Goal: Check status

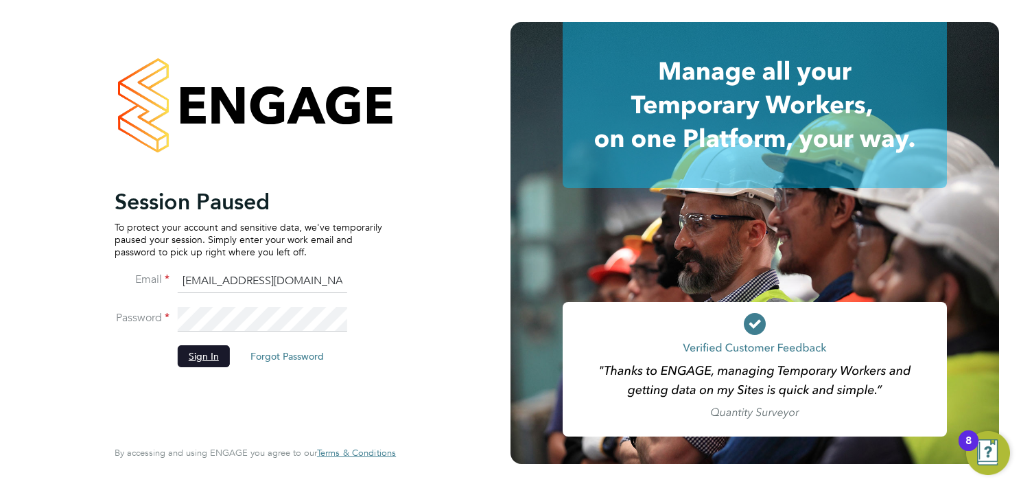
click at [200, 351] on button "Sign In" at bounding box center [204, 356] width 52 height 22
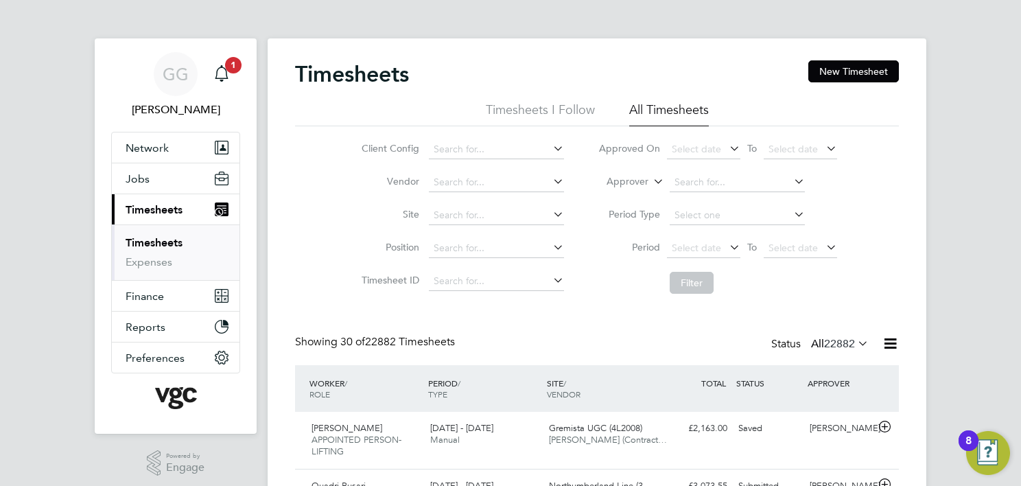
click at [637, 177] on label "Approver" at bounding box center [618, 182] width 62 height 14
drag, startPoint x: 641, startPoint y: 192, endPoint x: 653, endPoint y: 187, distance: 13.5
click at [640, 190] on li "Worker" at bounding box center [614, 198] width 67 height 18
click at [692, 180] on input at bounding box center [737, 182] width 135 height 19
click at [694, 172] on li "Worker" at bounding box center [717, 182] width 273 height 33
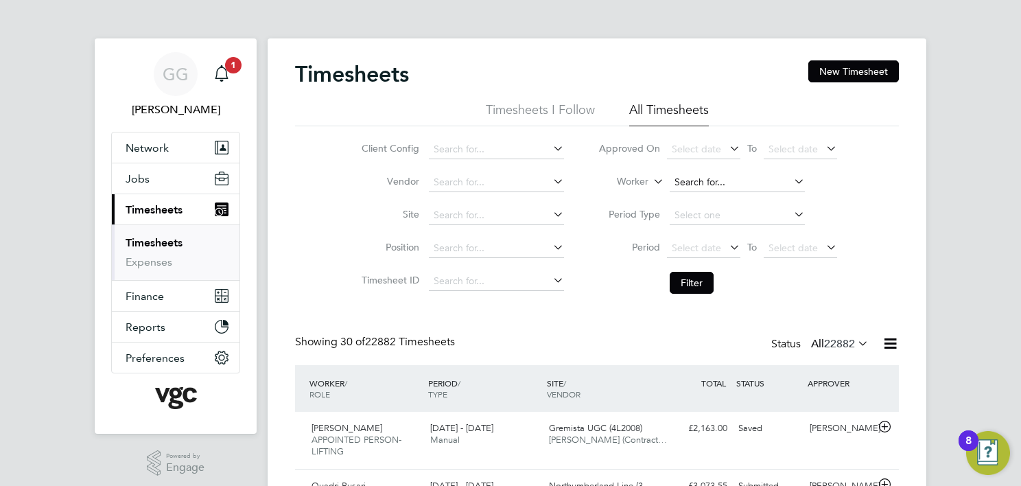
click at [694, 181] on input at bounding box center [737, 182] width 135 height 19
click at [698, 198] on b "[PERSON_NAME]" at bounding box center [715, 201] width 80 height 12
type input "[PERSON_NAME]"
click at [699, 289] on button "Filter" at bounding box center [692, 283] width 44 height 22
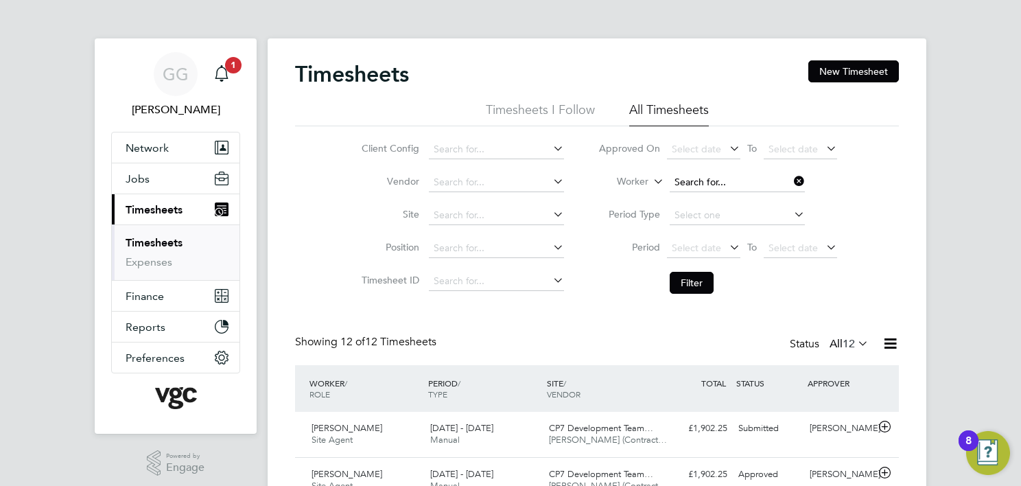
click at [711, 178] on input at bounding box center [737, 182] width 135 height 19
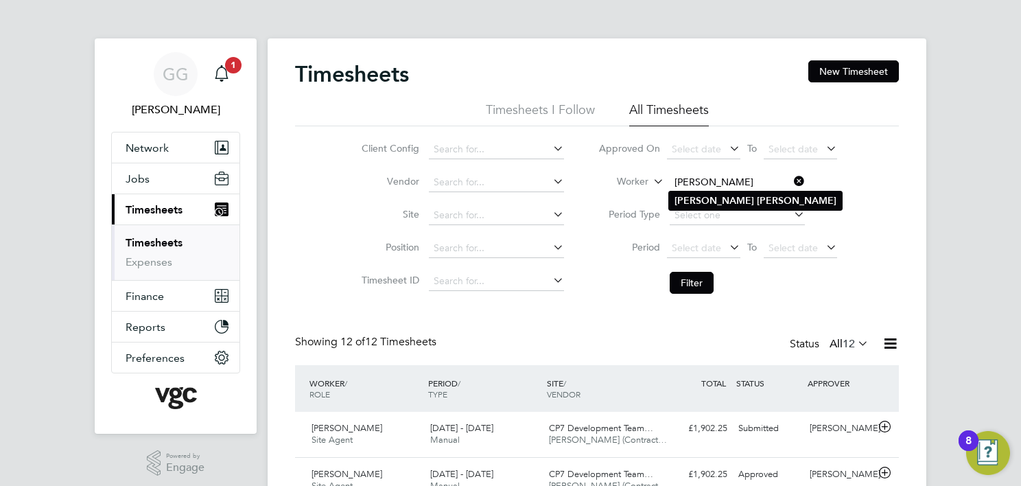
type input "[PERSON_NAME]"
click at [751, 200] on li "[PERSON_NAME]" at bounding box center [755, 200] width 173 height 19
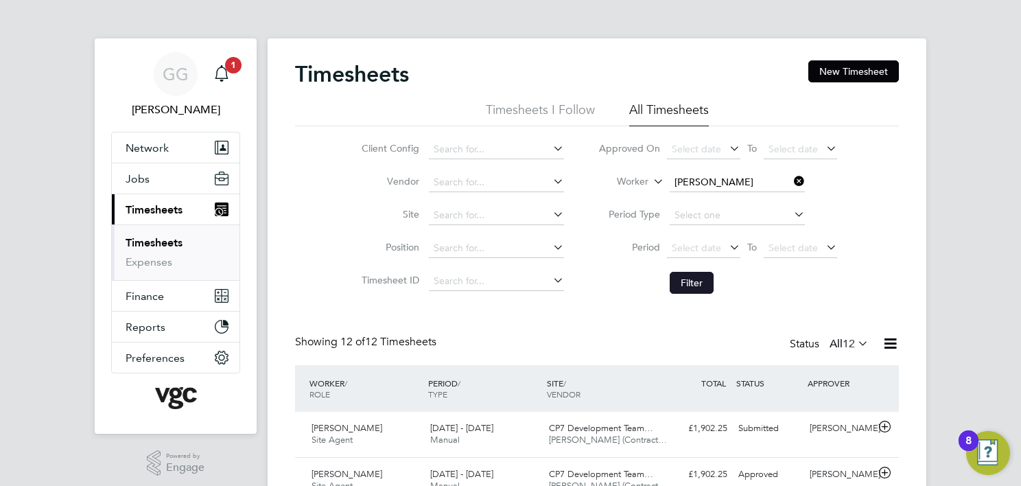
click at [692, 272] on button "Filter" at bounding box center [692, 283] width 44 height 22
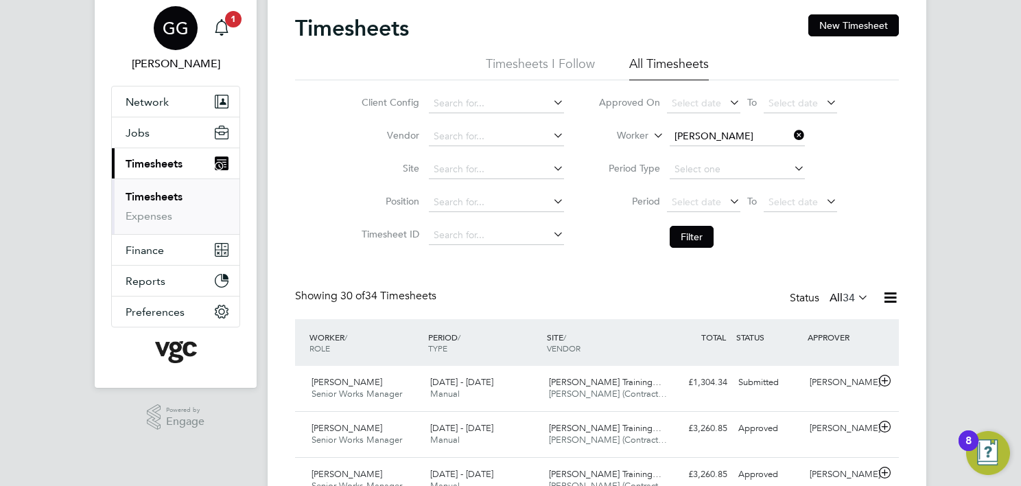
scroll to position [69, 0]
